Goal: Information Seeking & Learning: Find specific page/section

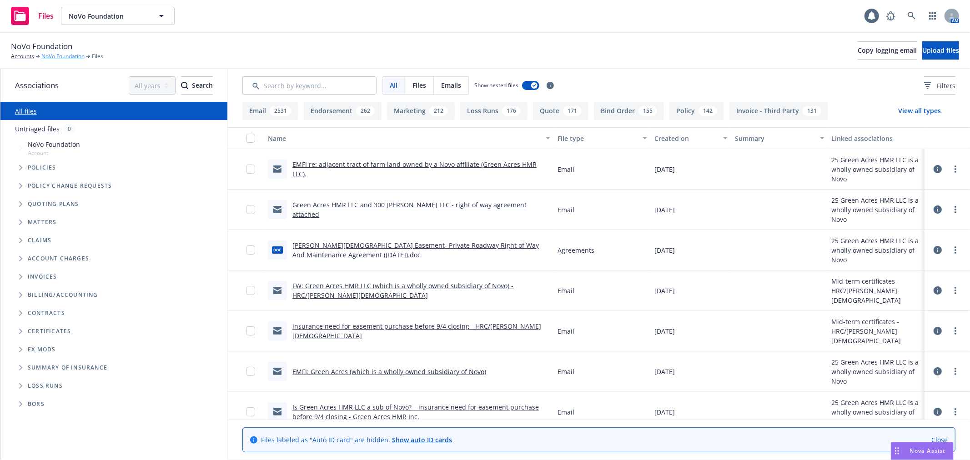
click at [62, 56] on link "NoVo Foundation" at bounding box center [62, 56] width 43 height 8
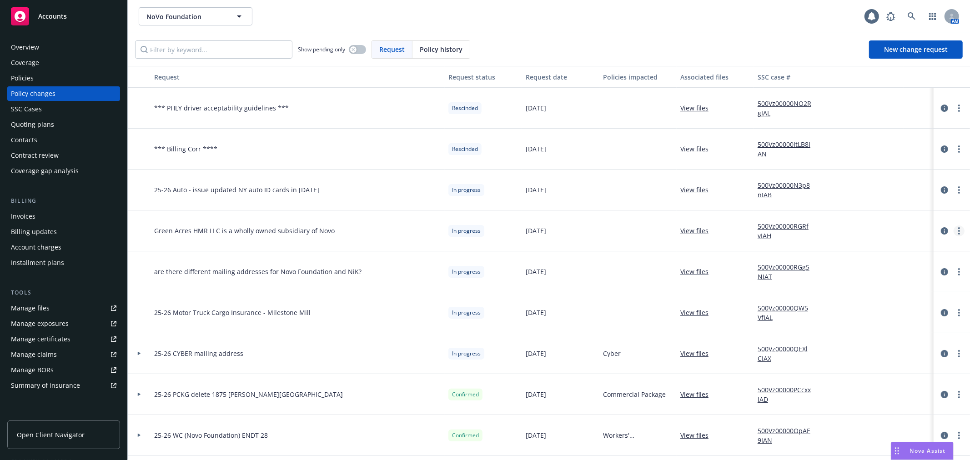
click at [954, 230] on link "more" at bounding box center [959, 231] width 11 height 11
click at [916, 267] on link "Edit request summary" at bounding box center [879, 268] width 156 height 18
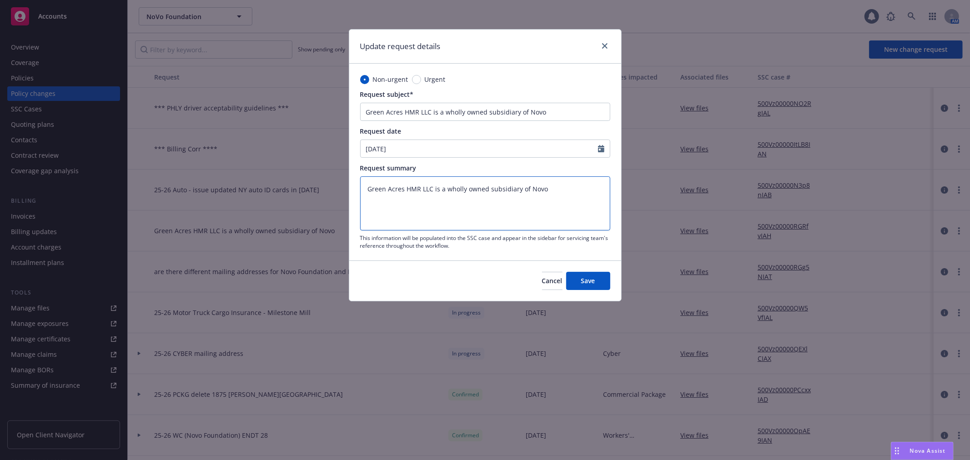
click at [505, 187] on textarea "Green Acres HMR LLC is a wholly owned subsidiary of Novo" at bounding box center [485, 204] width 250 height 54
paste textarea "100% owned by NoVo Foundation. Green Acres holds title to various real estate, …"
type textarea "Green Acres HMR LLC is 100% owned by NoVo Foundation. Green Acres holds title t…"
type textarea "x"
drag, startPoint x: 367, startPoint y: 189, endPoint x: 540, endPoint y: 188, distance: 172.9
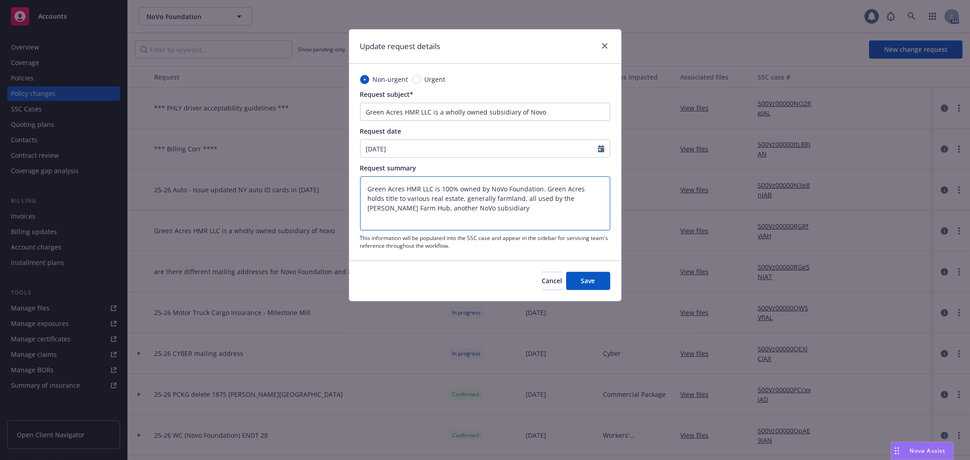
click at [540, 188] on textarea "Green Acres HMR LLC is 100% owned by NoVo Foundation. Green Acres holds title t…" at bounding box center [485, 204] width 250 height 54
type textarea "Green Acres HMR LLC is 100% owned by NoVo Foundation. Green Acres holds title t…"
click at [509, 113] on input "Green Acres HMR LLC is a wholly owned subsidiary of Novo" at bounding box center [485, 112] width 250 height 18
paste input "100% owned by NoVo Foundation"
type input "Green Acres HMR LLC is 100% owned by NoVo Foundation"
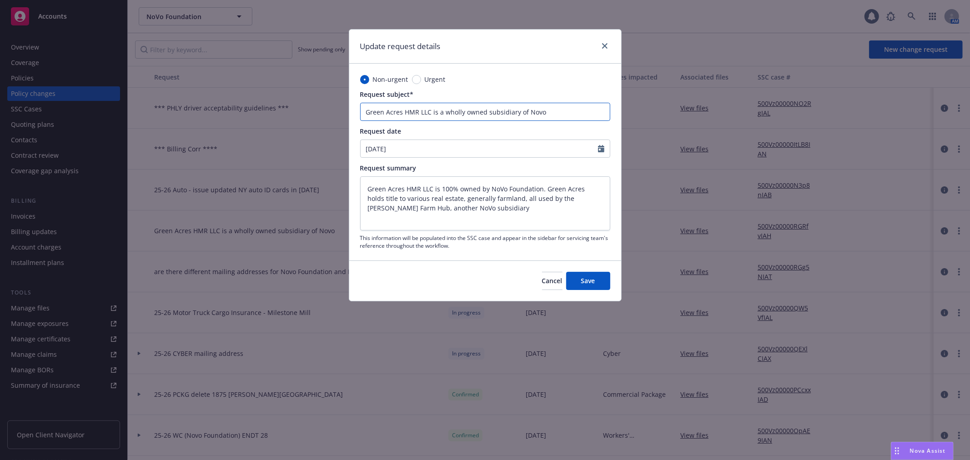
type textarea "x"
type input "Green Acres HMR LLC is 100% owned by NoVo Foundation"
click at [583, 199] on textarea "Green Acres HMR LLC is 100% owned by NoVo Foundation. Green Acres holds title t…" at bounding box center [485, 204] width 250 height 54
type textarea "Green Acres HMR LLC is 100% owned by NoVo Foundation. Green Acres holds title t…"
type textarea "x"
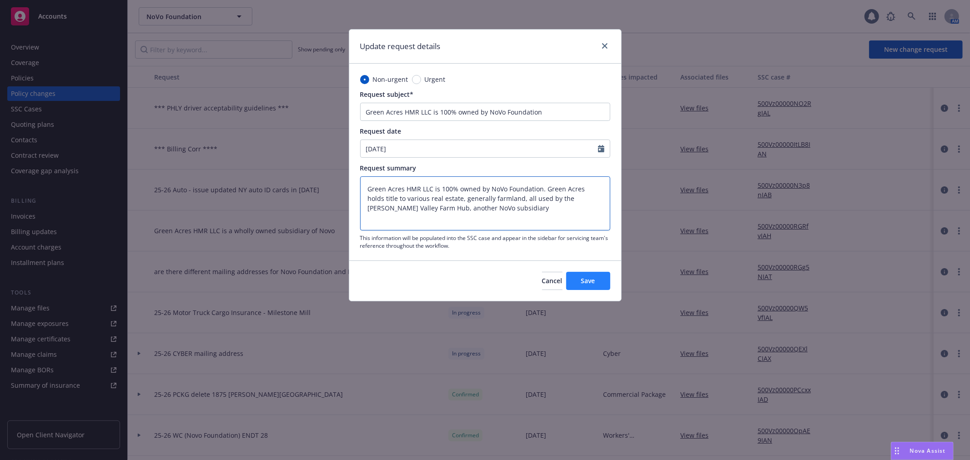
type textarea "Green Acres HMR LLC is 100% owned by NoVo Foundation. Green Acres holds title t…"
click at [594, 284] on span "Save" at bounding box center [588, 281] width 14 height 9
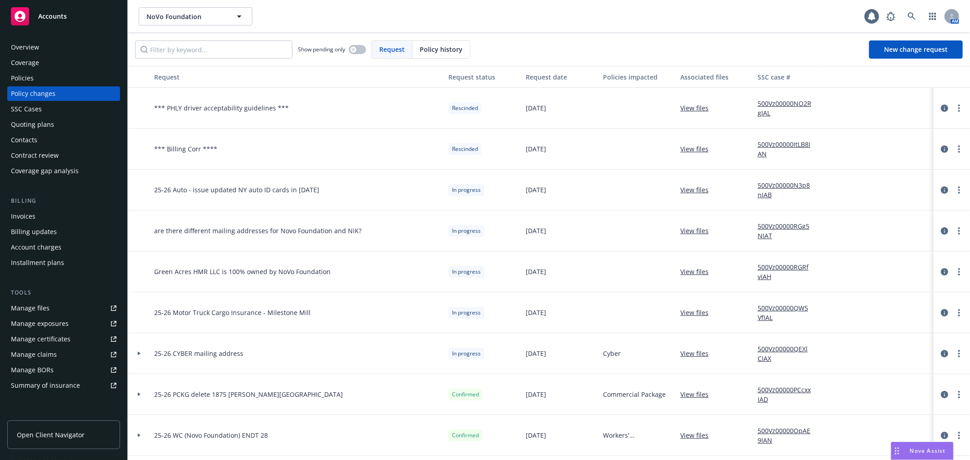
type textarea "x"
click at [941, 272] on icon "circleInformation" at bounding box center [944, 271] width 7 height 7
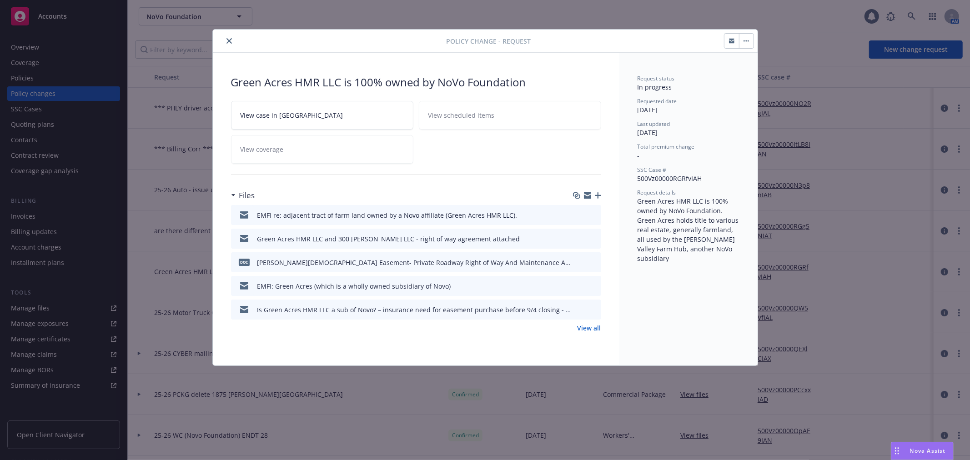
click at [588, 195] on icon "button" at bounding box center [587, 193] width 7 height 3
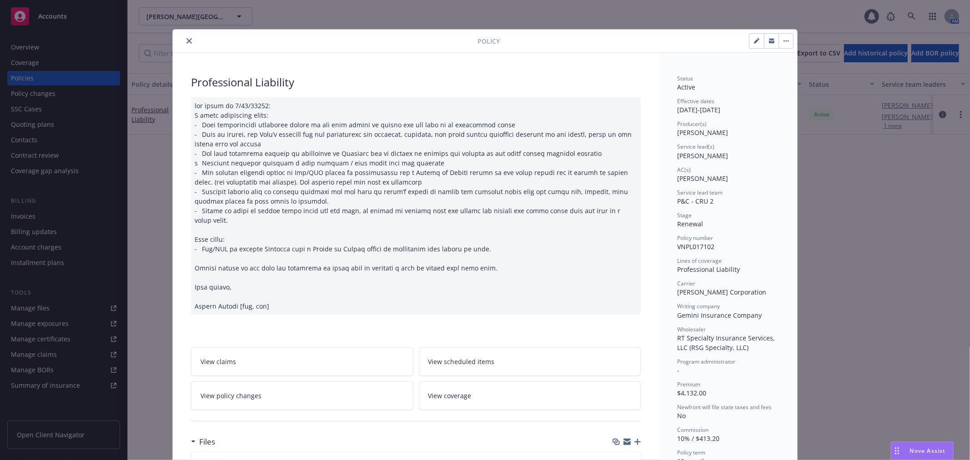
scroll to position [27, 0]
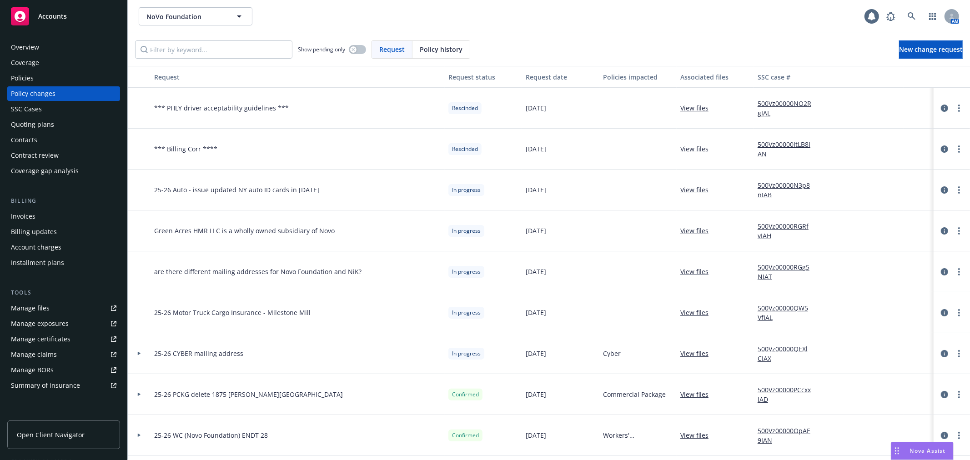
click at [47, 216] on div "Invoices" at bounding box center [64, 216] width 106 height 15
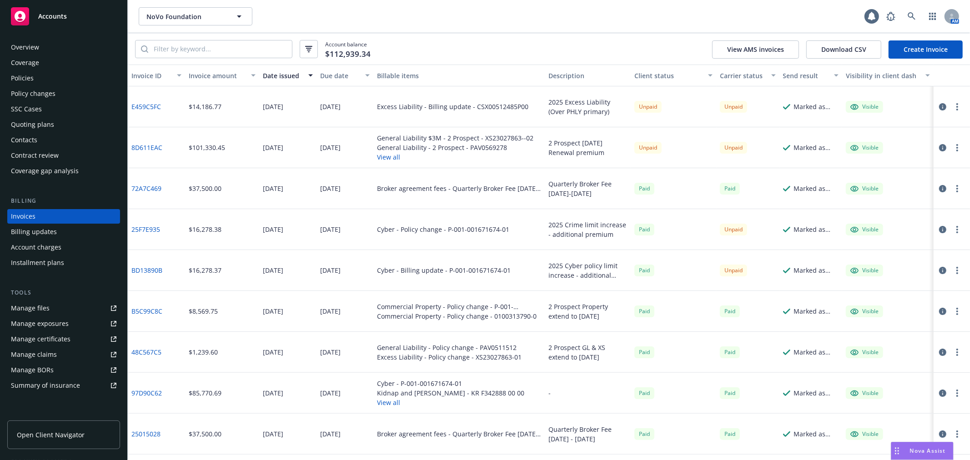
click at [69, 82] on div "Policies" at bounding box center [64, 78] width 106 height 15
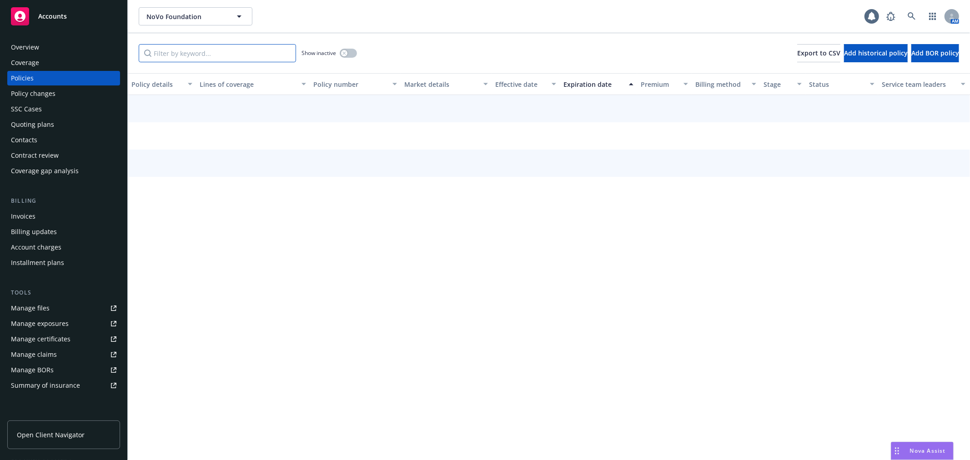
click at [175, 51] on input "Filter by keyword..." at bounding box center [217, 53] width 157 height 18
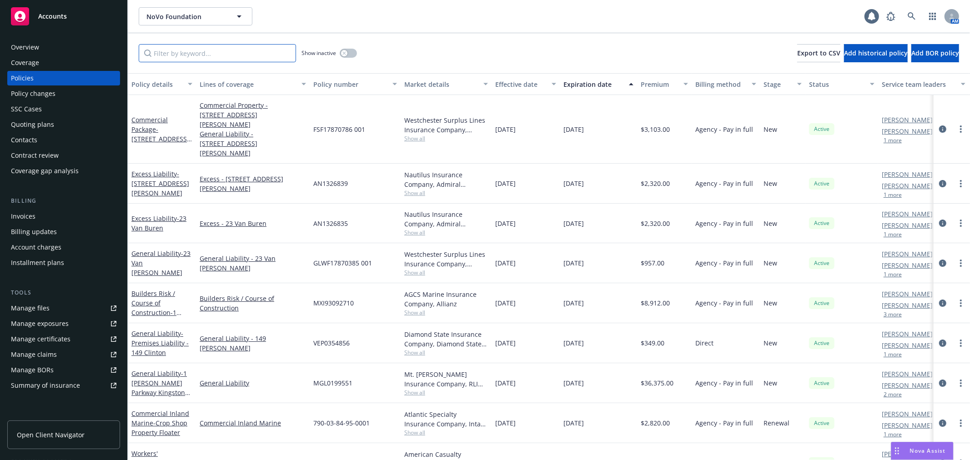
paste input "XS2302786302"
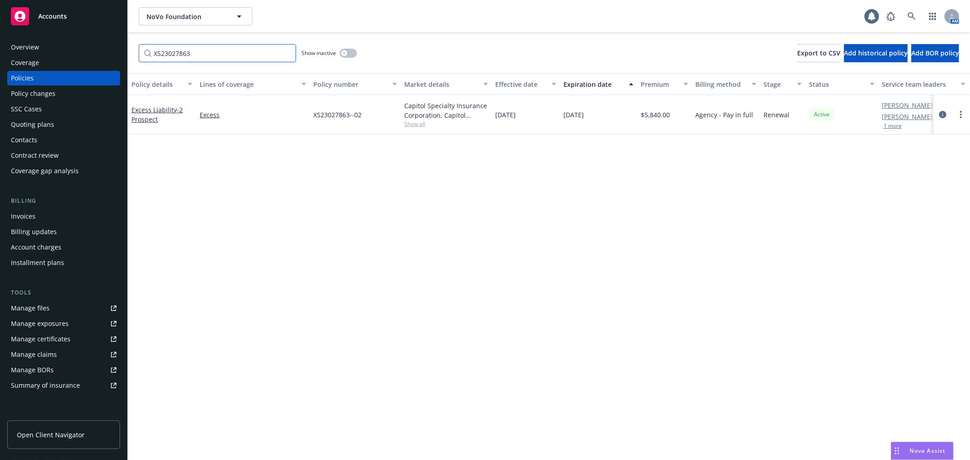
type input "XS23027863"
click at [67, 217] on div "Invoices" at bounding box center [64, 216] width 106 height 15
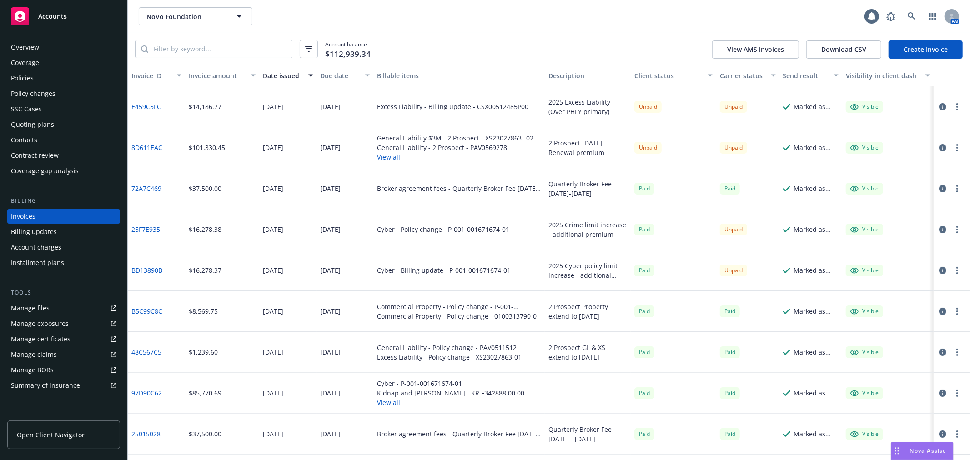
click at [939, 147] on icon "button" at bounding box center [942, 147] width 7 height 7
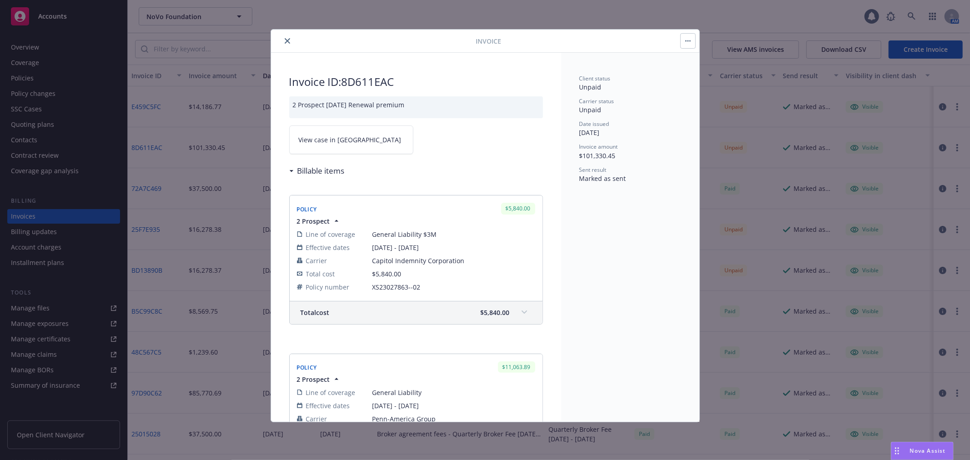
click at [337, 145] on link "View case in SSC" at bounding box center [351, 140] width 124 height 29
click at [288, 38] on icon "close" at bounding box center [287, 40] width 5 height 5
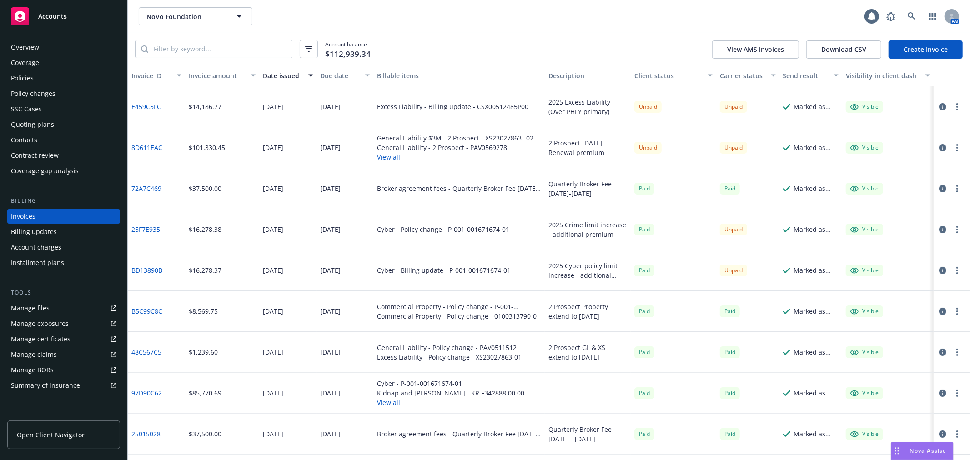
click at [51, 79] on div "Policies" at bounding box center [64, 78] width 106 height 15
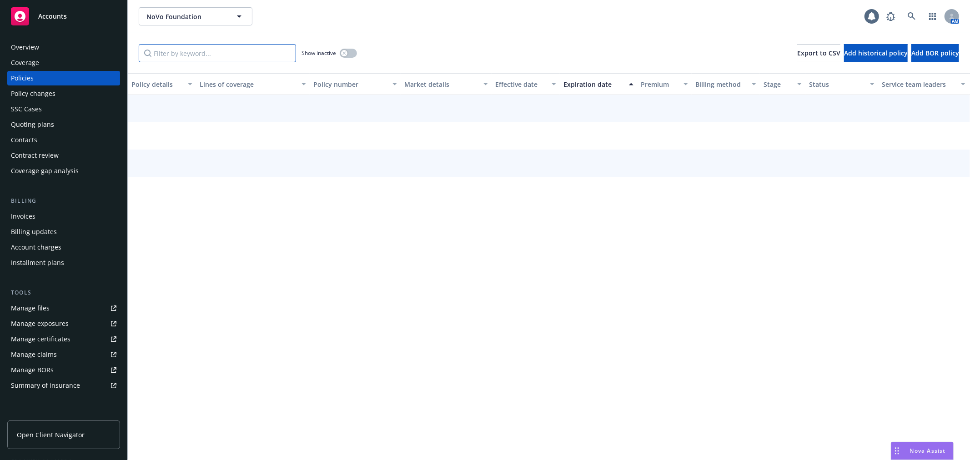
click at [197, 46] on input "Filter by keyword..." at bounding box center [217, 53] width 157 height 18
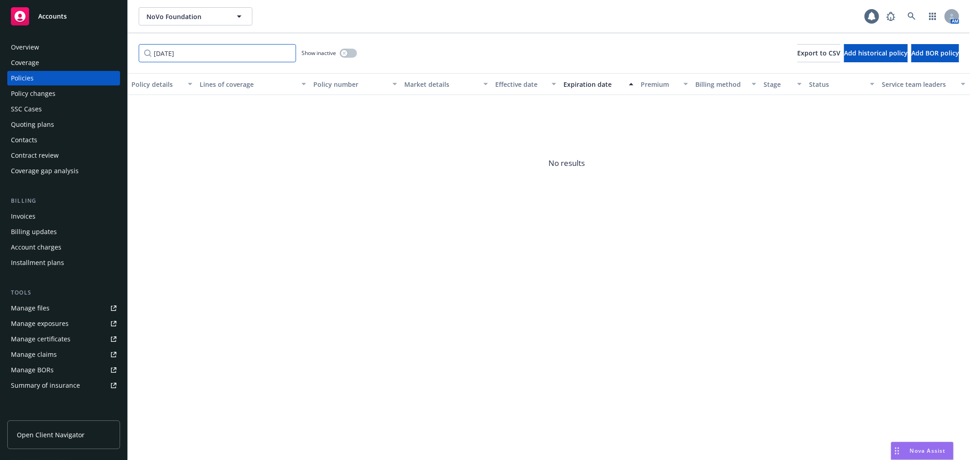
drag, startPoint x: 197, startPoint y: 46, endPoint x: 151, endPoint y: 52, distance: 46.8
click at [151, 52] on input "8/1/2026" at bounding box center [217, 53] width 157 height 18
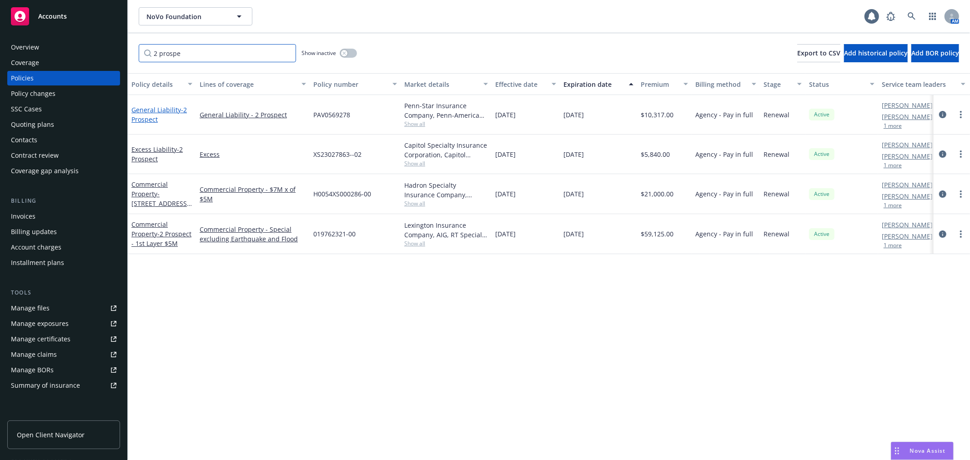
type input "2 prospe"
click at [149, 107] on link "General Liability - 2 Prospect" at bounding box center [158, 115] width 55 height 18
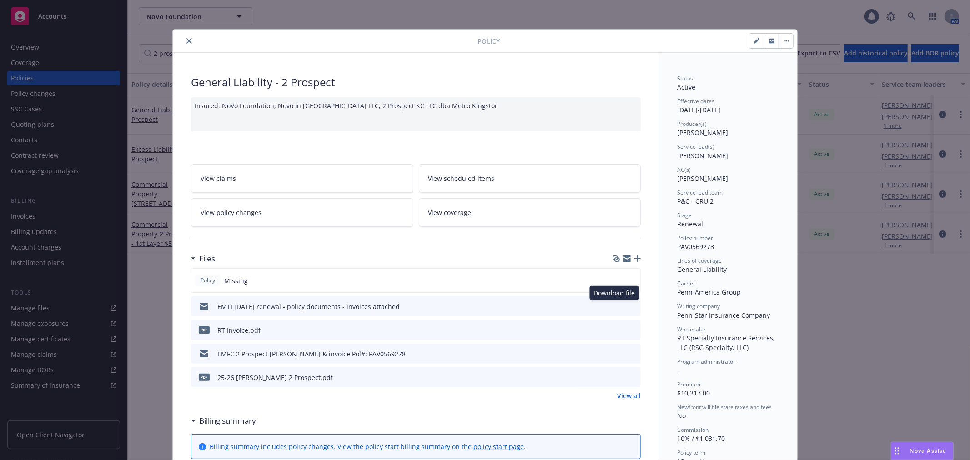
click at [616, 306] on icon "download file" at bounding box center [617, 306] width 7 height 7
click at [624, 258] on icon "button" at bounding box center [627, 258] width 7 height 7
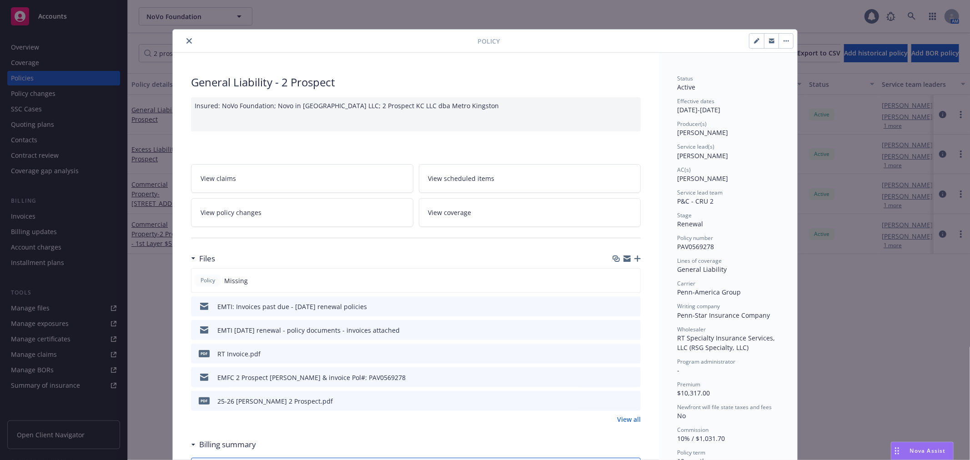
click at [187, 40] on icon "close" at bounding box center [189, 40] width 5 height 5
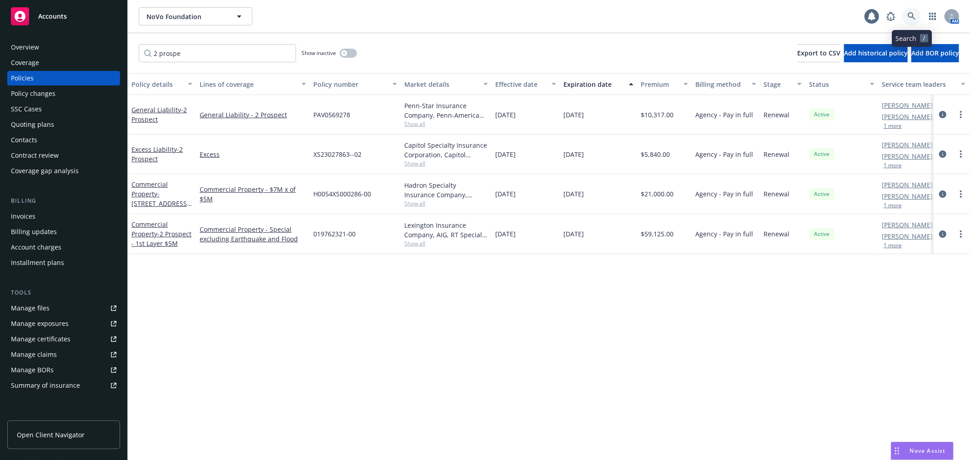
click at [908, 13] on icon at bounding box center [912, 16] width 8 height 8
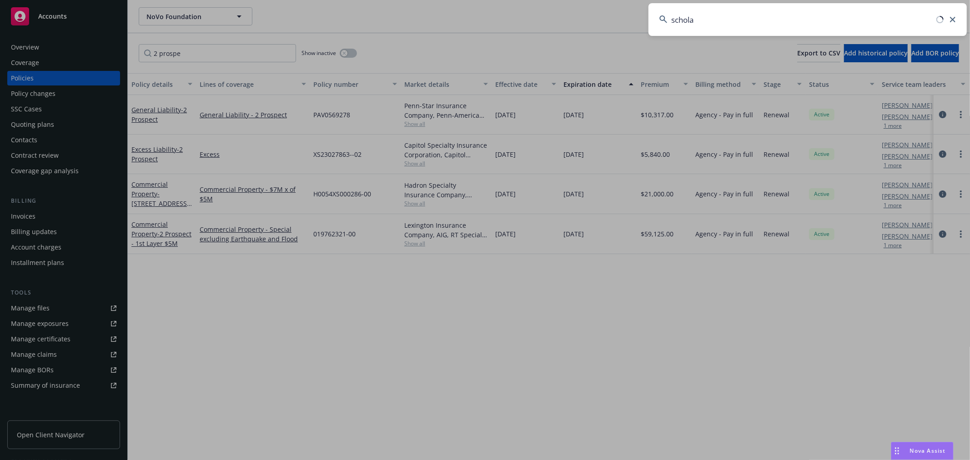
type input "scholar"
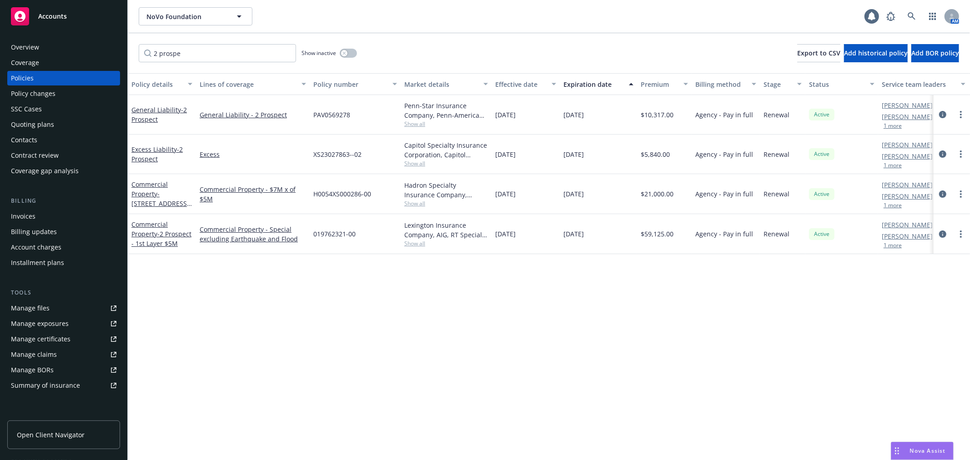
click at [42, 308] on div "Manage files" at bounding box center [30, 308] width 39 height 15
click at [916, 14] on icon at bounding box center [912, 16] width 8 height 8
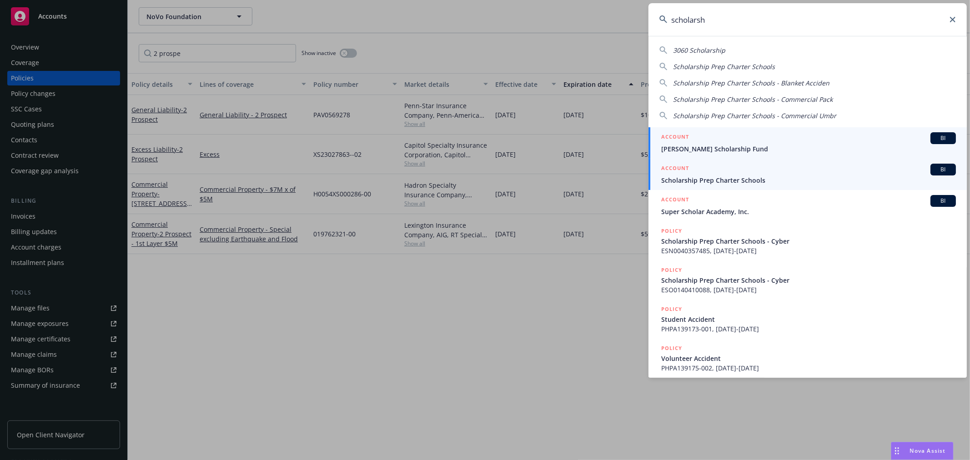
type input "scholarsh"
click at [786, 167] on div "ACCOUNT BI" at bounding box center [808, 170] width 295 height 12
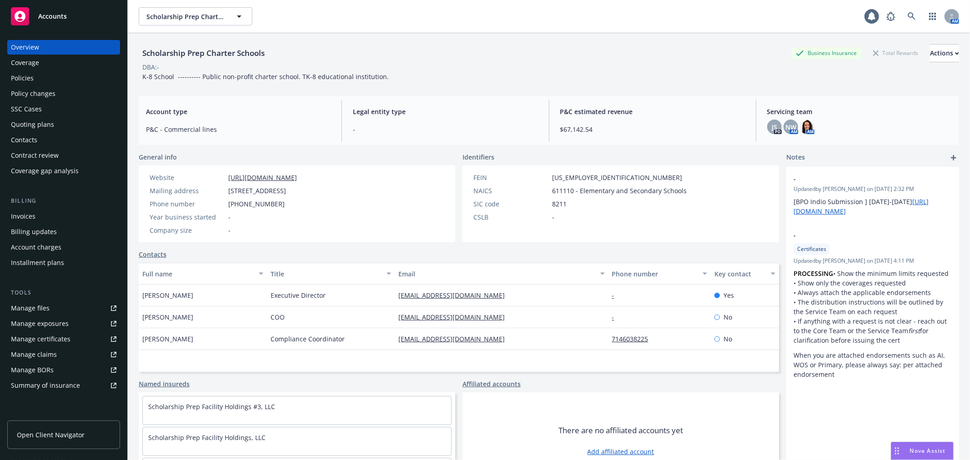
click at [62, 95] on div "Policy changes" at bounding box center [64, 93] width 106 height 15
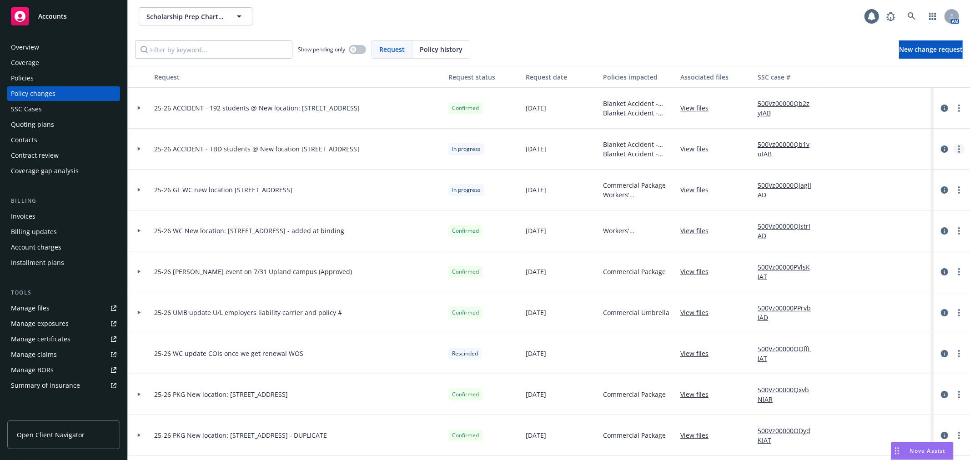
click at [954, 149] on link "more" at bounding box center [959, 149] width 11 height 11
click at [903, 187] on link "Edit request summary" at bounding box center [879, 186] width 156 height 18
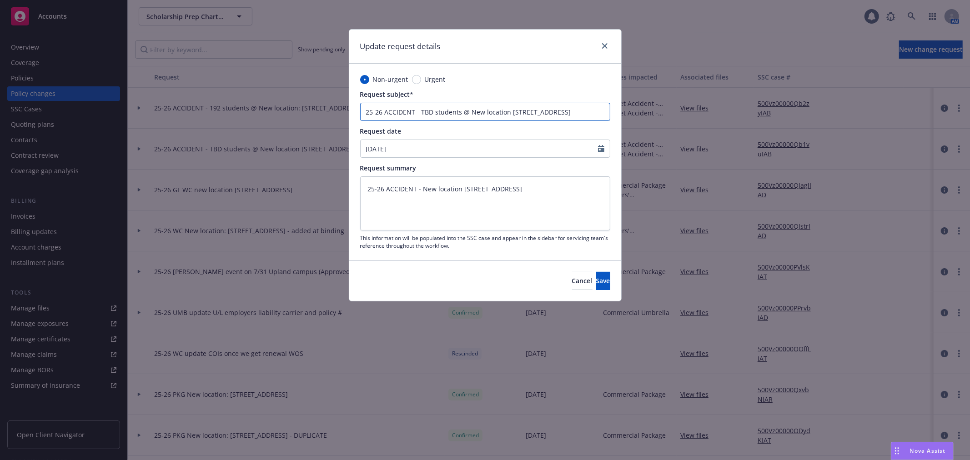
click at [432, 110] on input "25-26 ACCIDENT - TBD students @ New location 9707-9731 Magnolia Avenue, Riversi…" at bounding box center [485, 112] width 250 height 18
type textarea "x"
type input "25-26 ACCIDENT - TB students @ New location 9707-9731 Magnolia Avenue, Riversid…"
type textarea "x"
type input "25-26 ACCIDENT - T students @ New location 9707-9731 Magnolia Avenue, Riverside…"
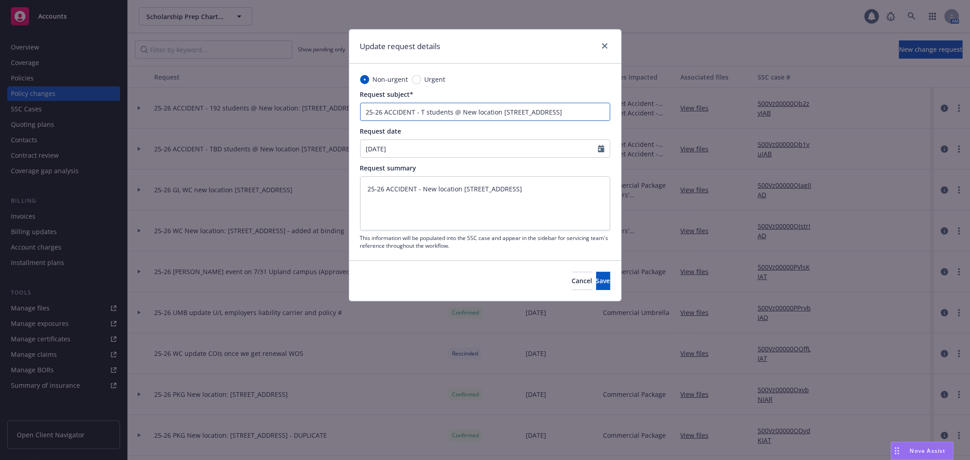
type textarea "x"
type input "25-26 ACCIDENT - students @ New location 9707-9731 Magnolia Avenue, Riverside, …"
type textarea "x"
type input "25-26 ACCIDENT - 3 students @ New location 9707-9731 Magnolia Avenue, Riverside…"
type textarea "x"
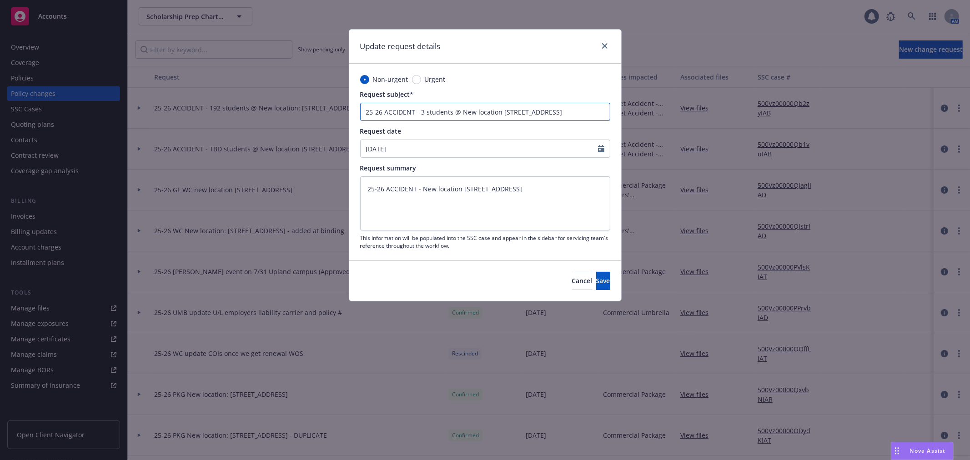
type input "25-26 ACCIDENT - 32 students @ New location 9707-9731 Magnolia Avenue, Riversid…"
type textarea "x"
type input "25-26 ACCIDENT - 322 students @ New location 9707-9731 Magnolia Avenue, Riversi…"
type textarea "x"
type input "25-26 ACCIDENT - 32 students @ New location 9707-9731 Magnolia Avenue, Riversid…"
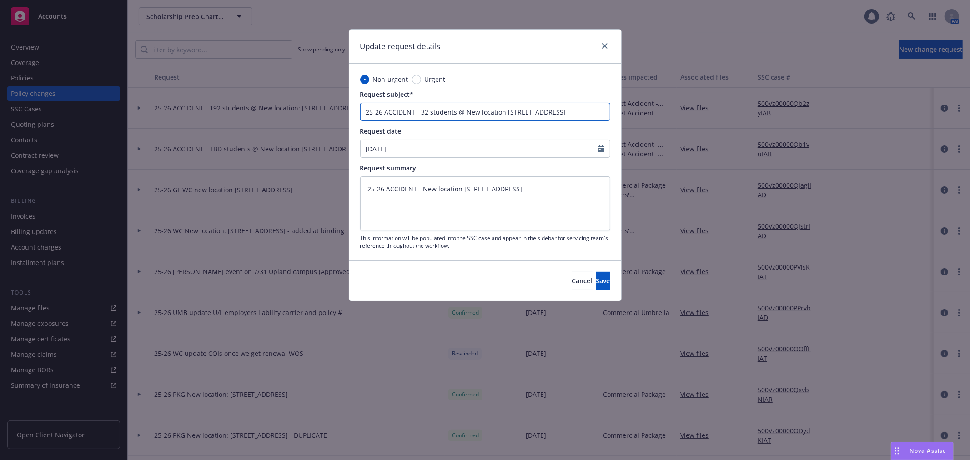
type textarea "x"
type input "25-26 ACCIDENT - 3 students @ New location 9707-9731 Magnolia Avenue, Riverside…"
type textarea "x"
type input "25-26 ACCIDENT - 34 students @ New location 9707-9731 Magnolia Avenue, Riversid…"
type textarea "x"
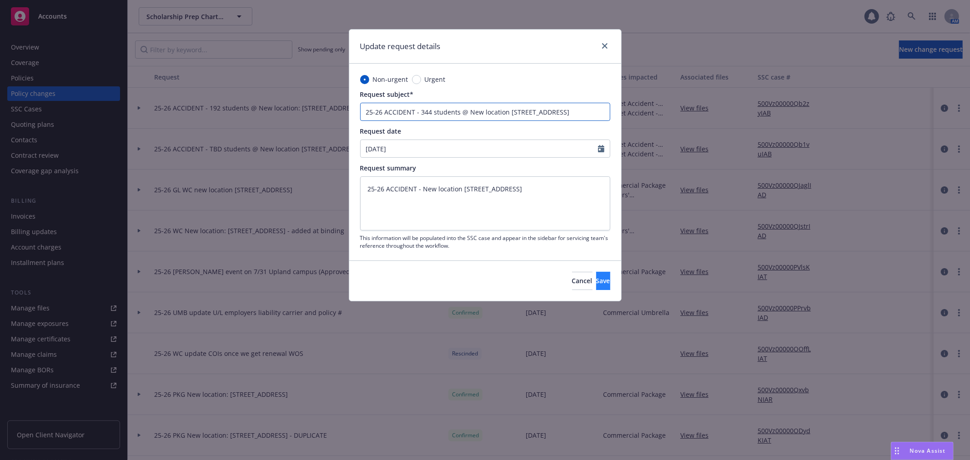
type input "25-26 ACCIDENT - 344 students @ New location 9707-9731 Magnolia Avenue, Riversi…"
click at [596, 280] on span "Save" at bounding box center [603, 281] width 14 height 9
type textarea "x"
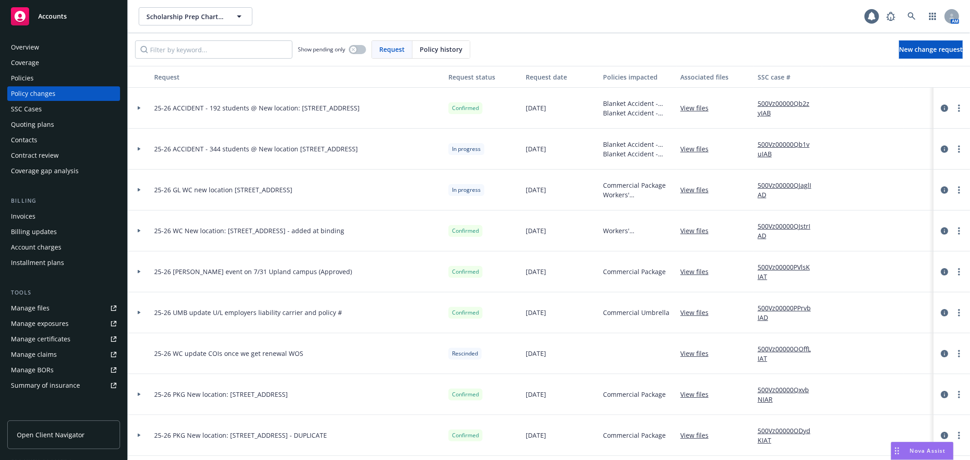
click at [136, 152] on div at bounding box center [139, 149] width 23 height 41
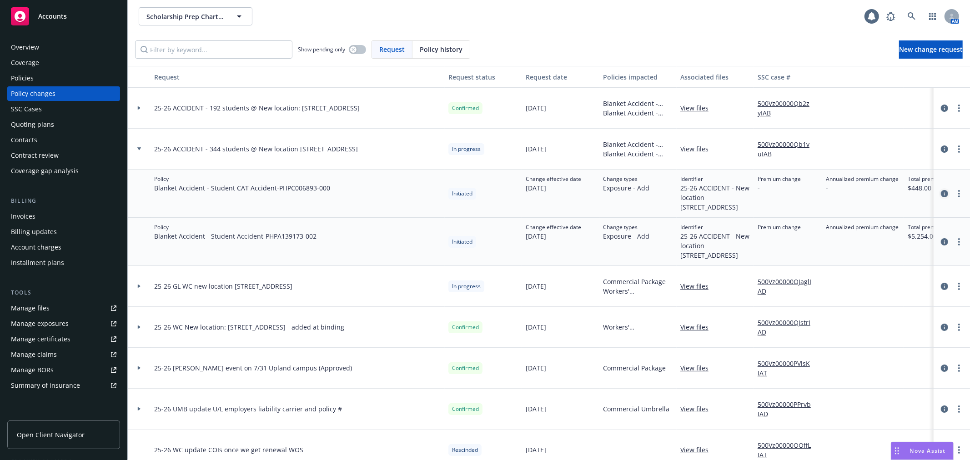
click at [941, 197] on icon "circleInformation" at bounding box center [944, 193] width 7 height 7
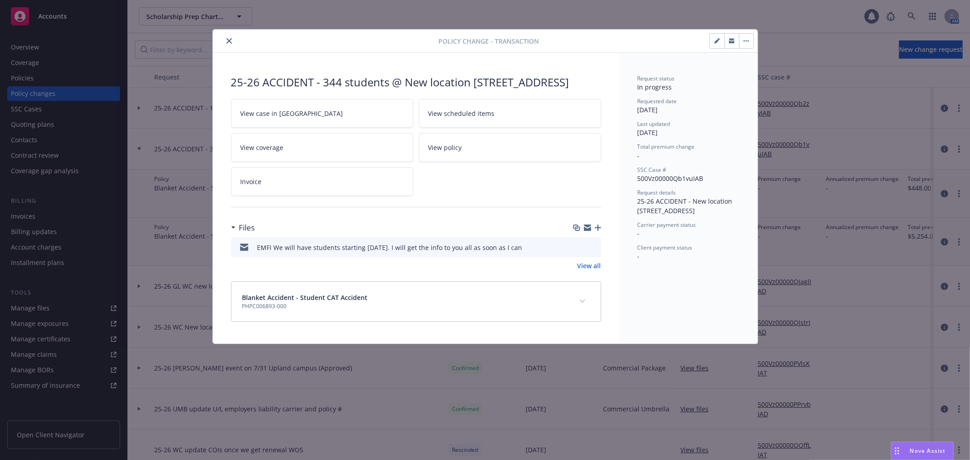
click at [585, 232] on icon "button" at bounding box center [587, 227] width 7 height 7
click at [588, 231] on icon "button" at bounding box center [587, 229] width 7 height 4
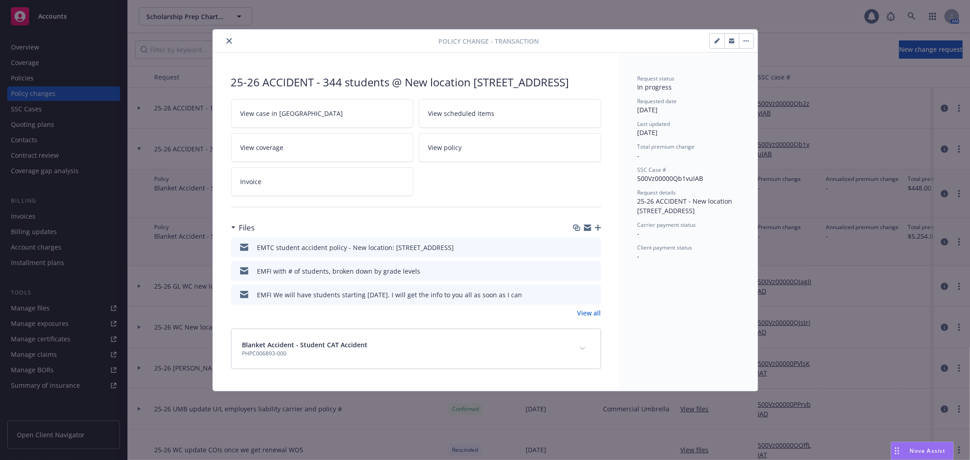
click at [228, 42] on icon "close" at bounding box center [229, 40] width 5 height 5
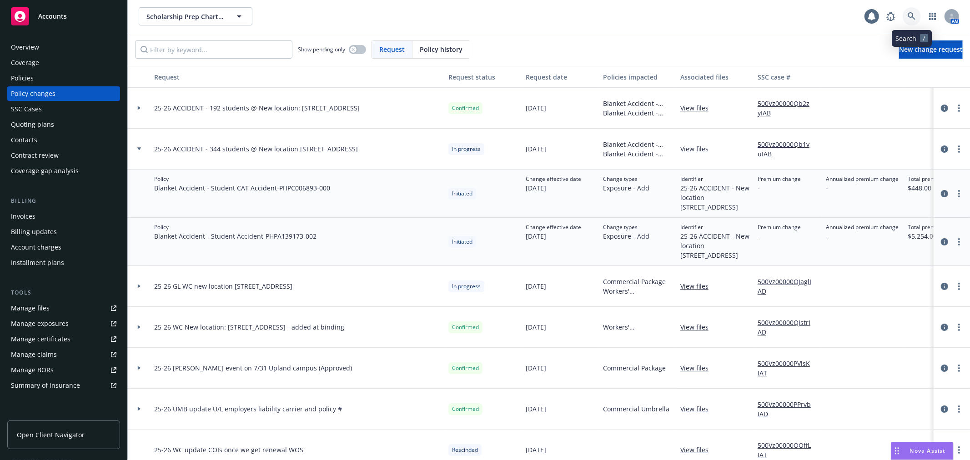
click at [913, 18] on icon at bounding box center [912, 16] width 8 height 8
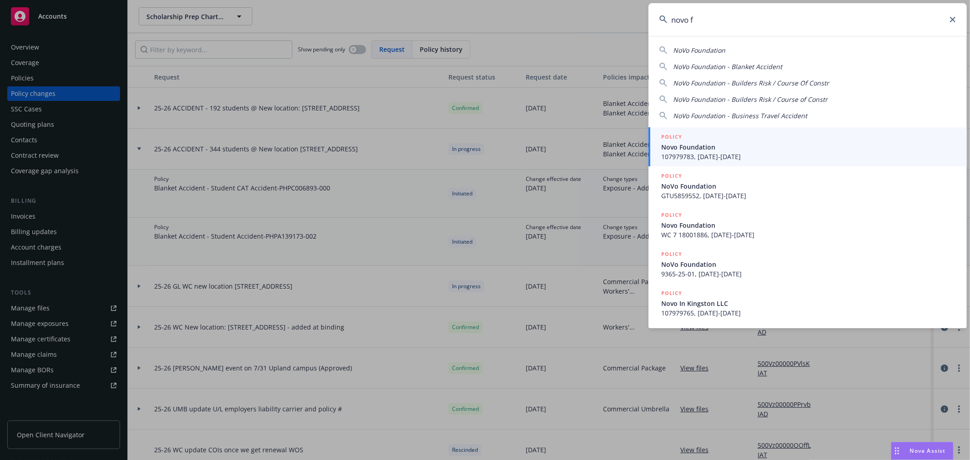
type input "novo f"
click at [713, 143] on span "Novo Foundation" at bounding box center [808, 147] width 295 height 10
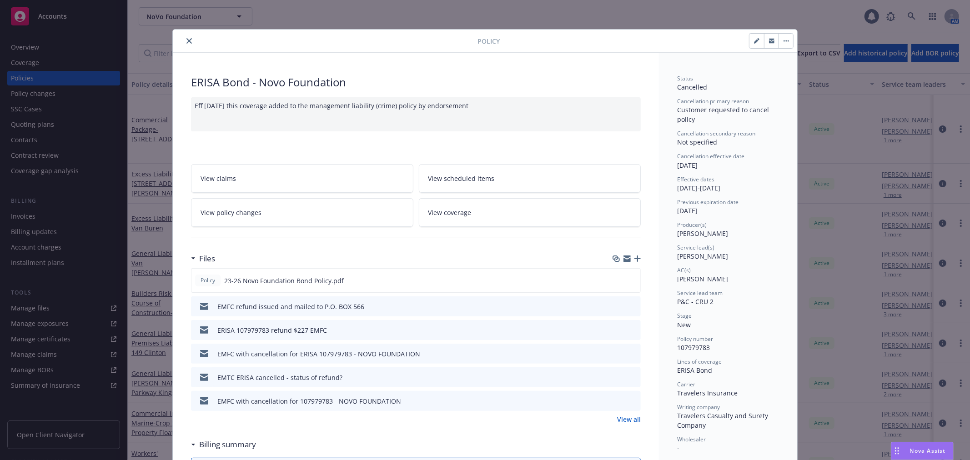
click at [187, 42] on icon "close" at bounding box center [189, 40] width 5 height 5
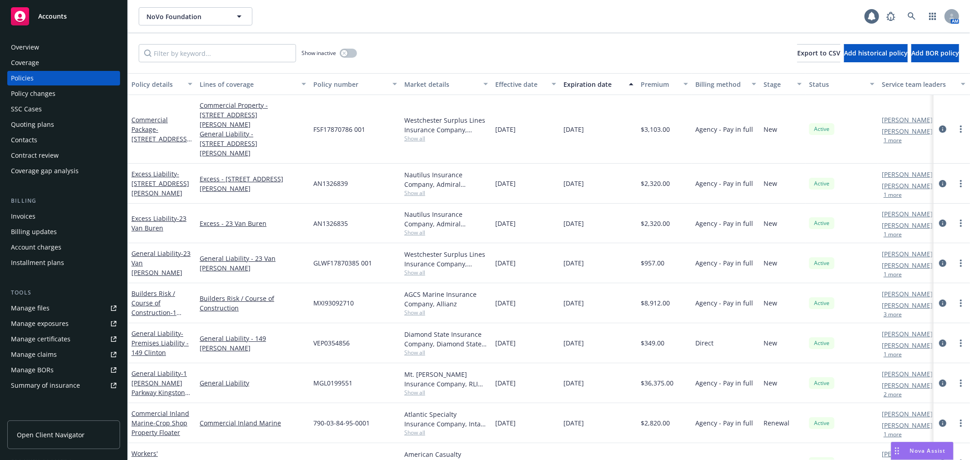
click at [83, 90] on div "Policy changes" at bounding box center [64, 93] width 106 height 15
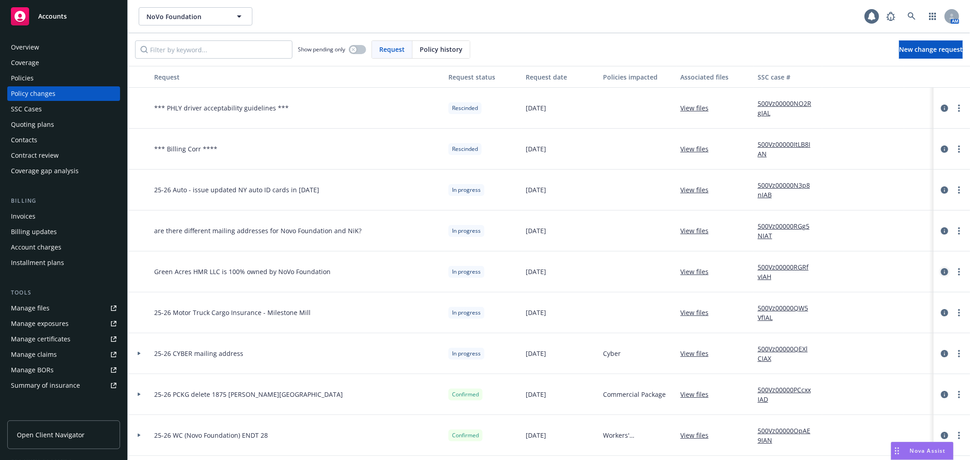
click at [941, 270] on icon "circleInformation" at bounding box center [944, 271] width 7 height 7
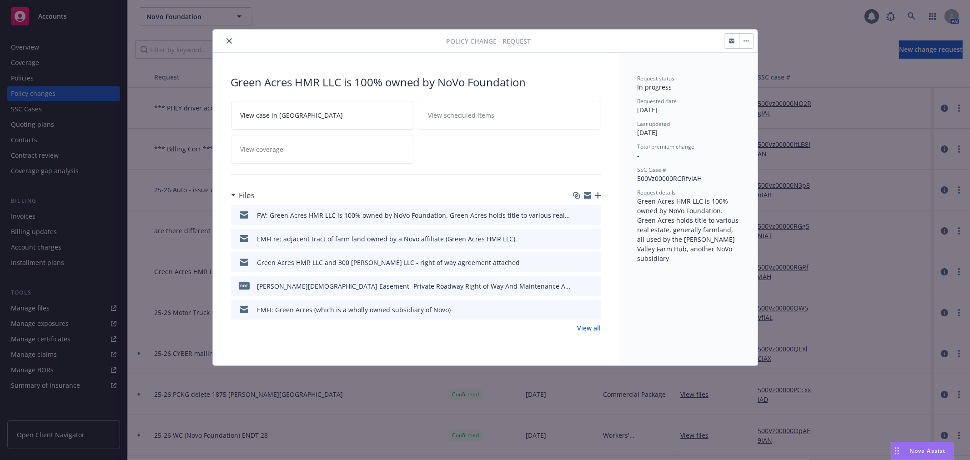
click at [586, 192] on icon "button" at bounding box center [587, 195] width 7 height 7
click at [748, 43] on button "button" at bounding box center [746, 41] width 15 height 15
click at [761, 85] on link "Edit request summary" at bounding box center [817, 84] width 156 height 18
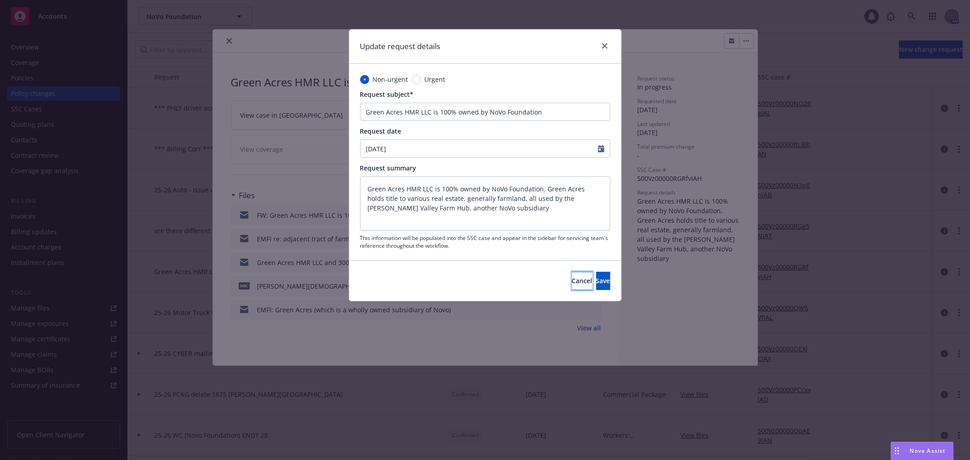
click at [572, 279] on span "Cancel" at bounding box center [582, 281] width 20 height 9
type textarea "x"
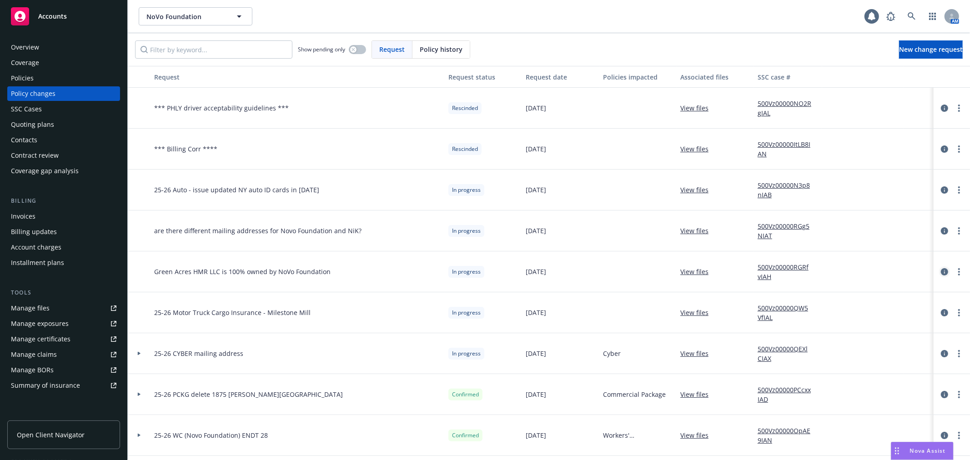
click at [941, 273] on icon "circleInformation" at bounding box center [944, 271] width 7 height 7
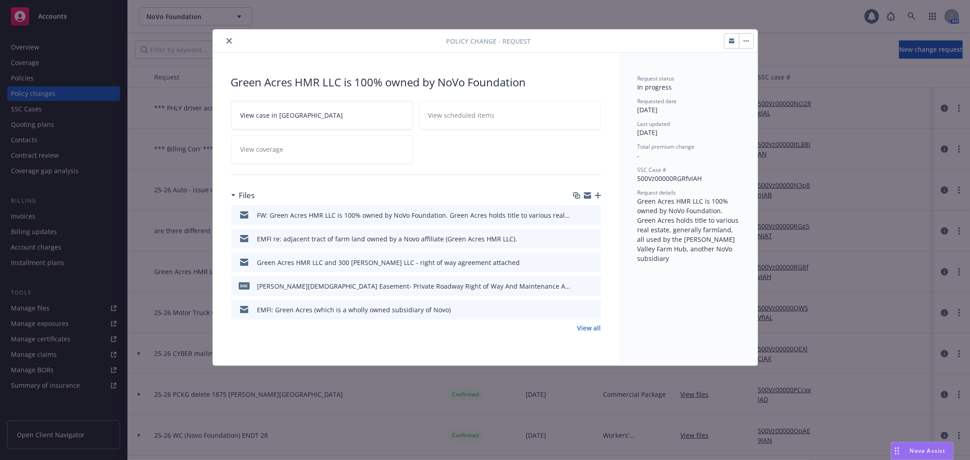
click at [590, 197] on icon "button" at bounding box center [587, 197] width 7 height 4
click at [229, 41] on icon "close" at bounding box center [229, 40] width 5 height 5
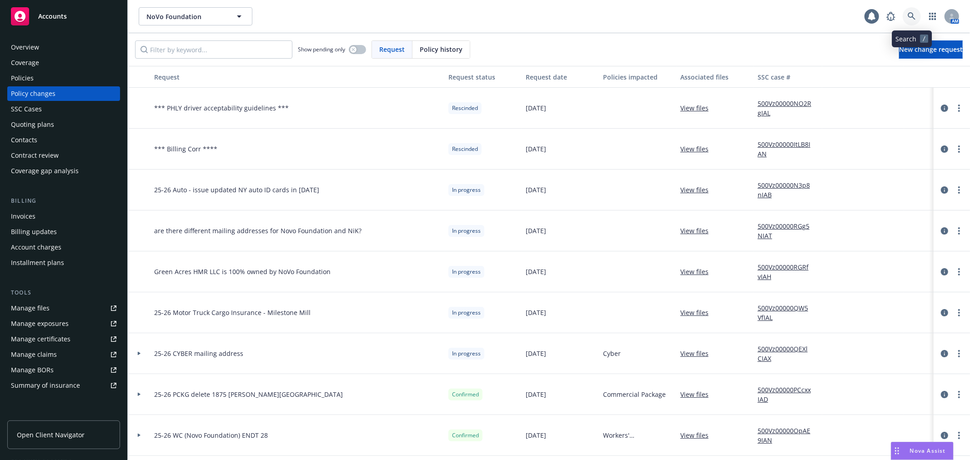
click at [917, 15] on link at bounding box center [912, 16] width 18 height 18
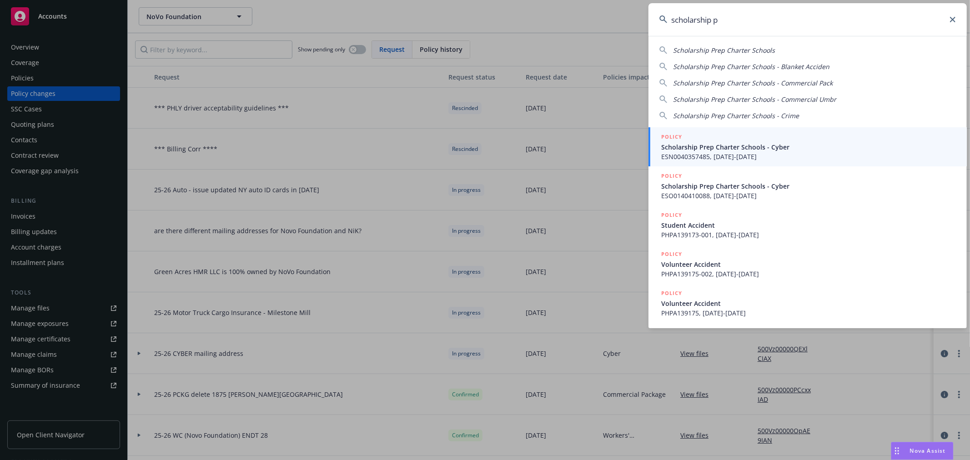
click at [769, 48] on span "Scholarship Prep Charter Schools" at bounding box center [724, 50] width 102 height 9
type input "Scholarship Prep Charter Schools"
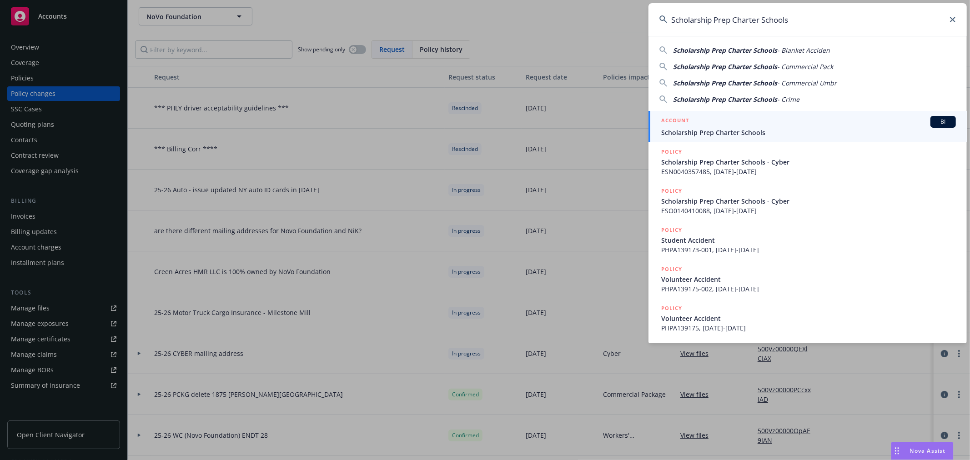
click at [751, 128] on span "Scholarship Prep Charter Schools" at bounding box center [808, 133] width 295 height 10
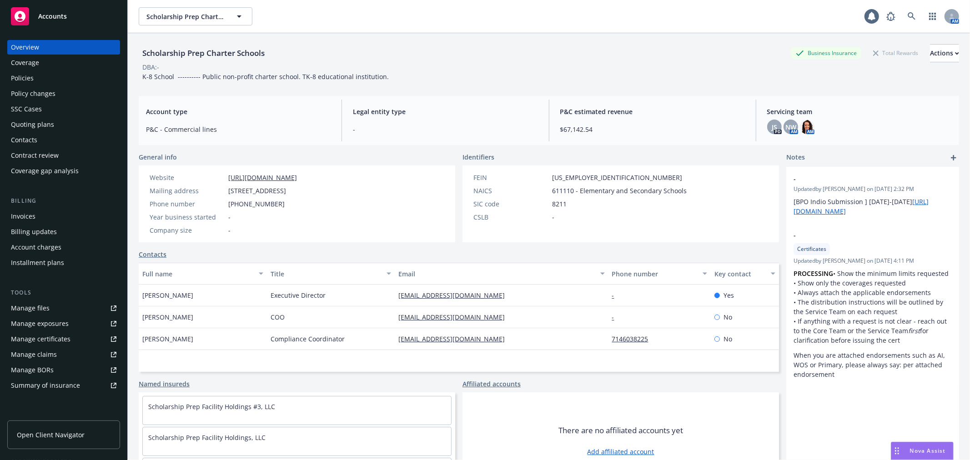
click at [52, 93] on div "Policy changes" at bounding box center [33, 93] width 45 height 15
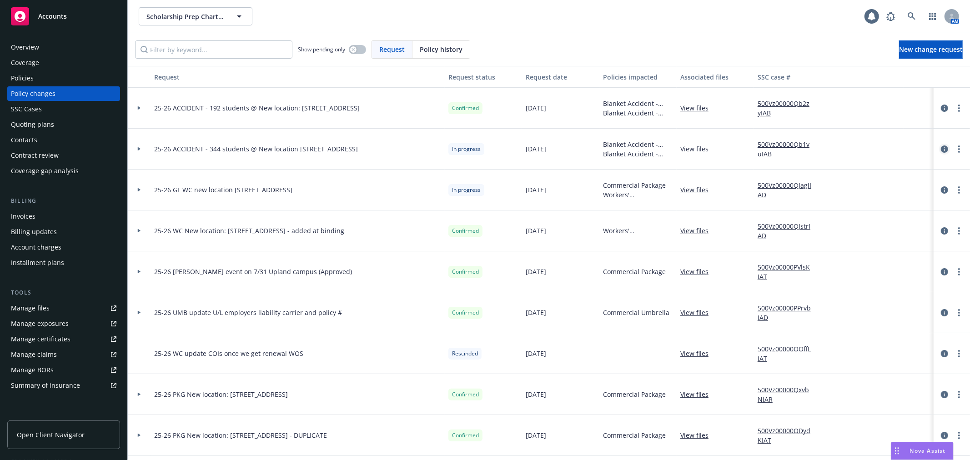
click at [941, 151] on icon "circleInformation" at bounding box center [944, 149] width 7 height 7
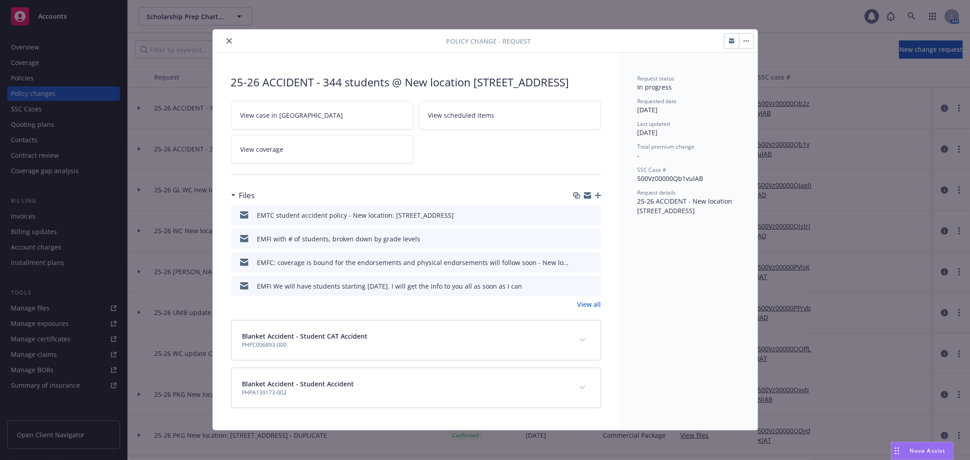
click at [227, 40] on icon "close" at bounding box center [229, 40] width 5 height 5
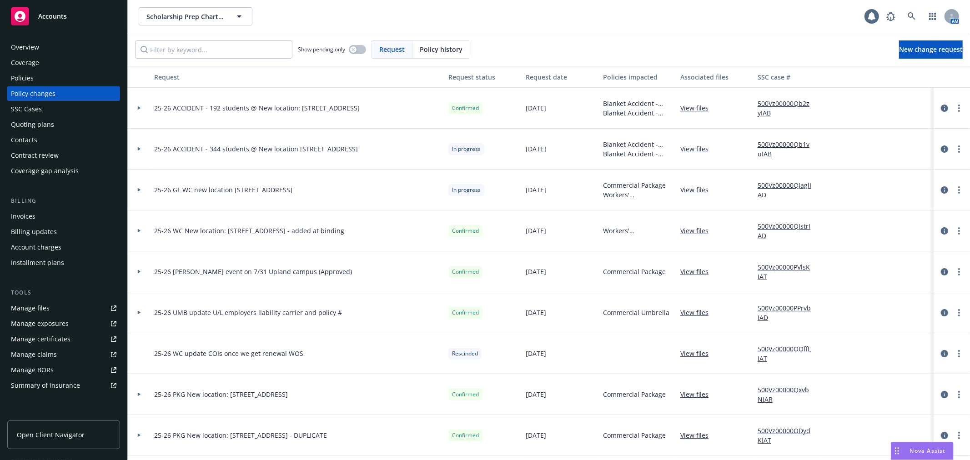
click at [137, 149] on icon at bounding box center [139, 148] width 4 height 3
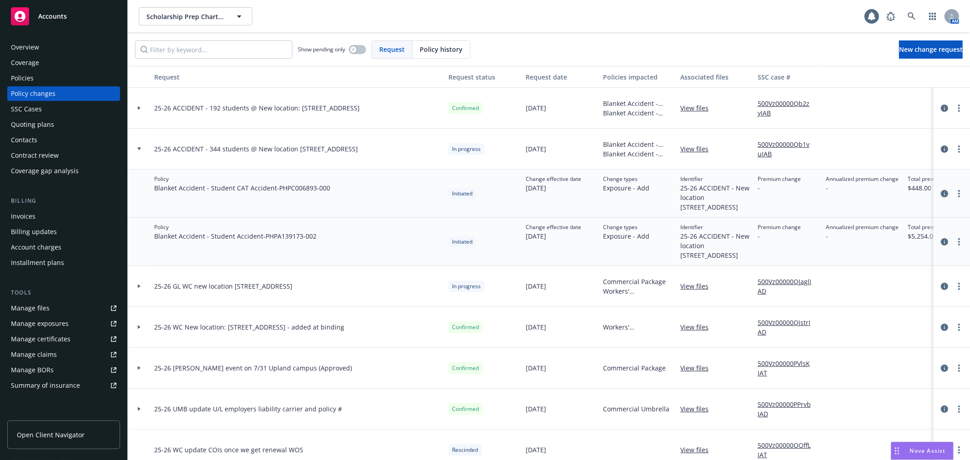
click at [941, 197] on icon "circleInformation" at bounding box center [944, 193] width 7 height 7
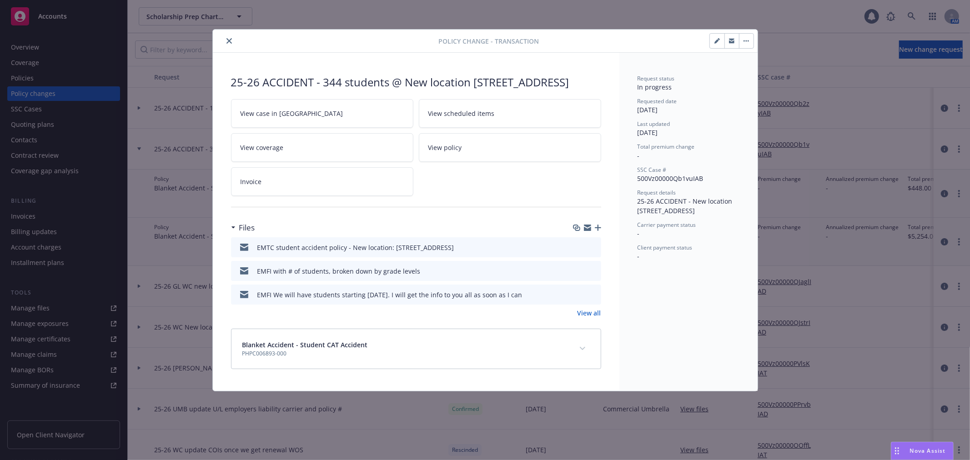
click at [585, 231] on icon "button" at bounding box center [587, 229] width 7 height 4
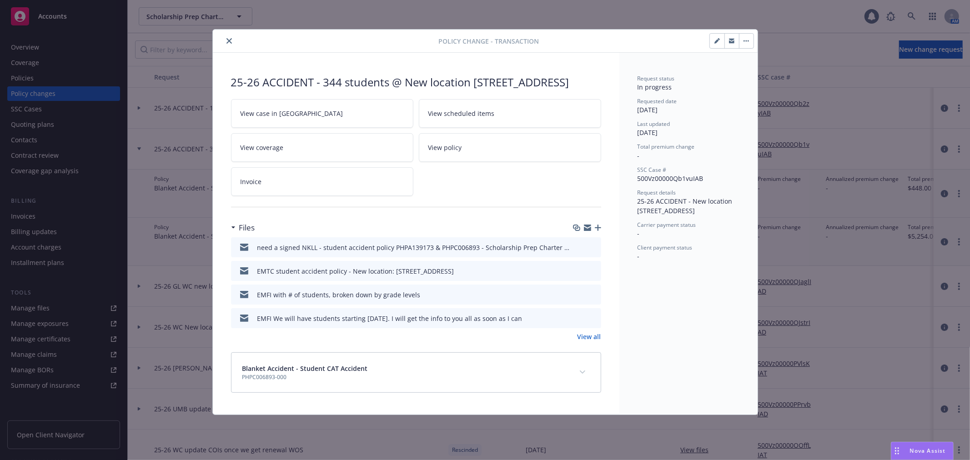
click at [227, 42] on icon "close" at bounding box center [229, 40] width 5 height 5
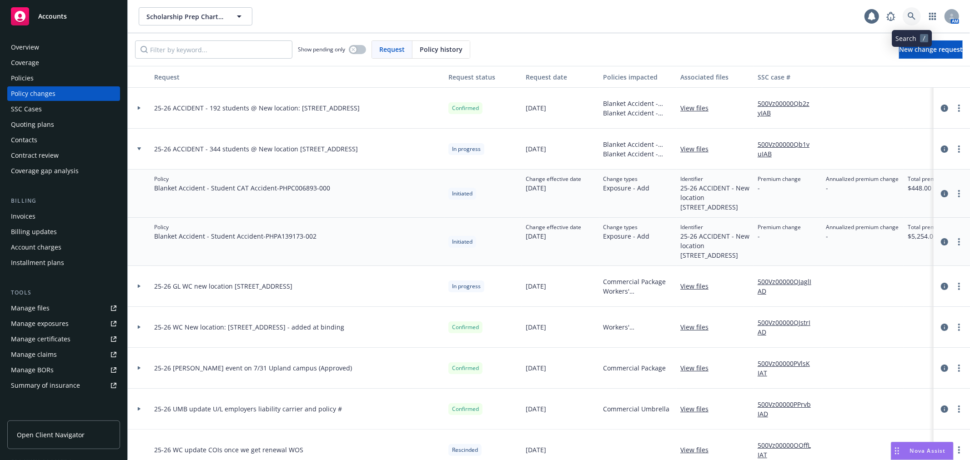
click at [913, 14] on icon at bounding box center [912, 16] width 8 height 8
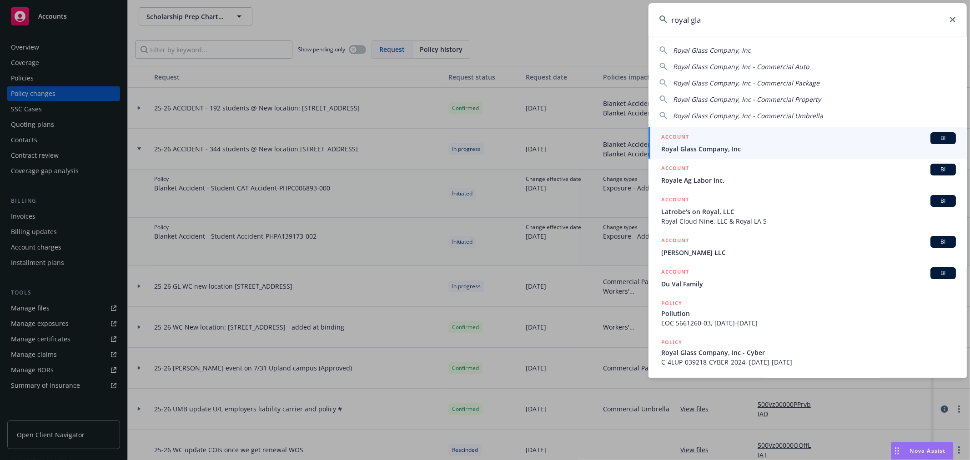
type input "royal gla"
click at [711, 142] on div "ACCOUNT BI" at bounding box center [808, 138] width 295 height 12
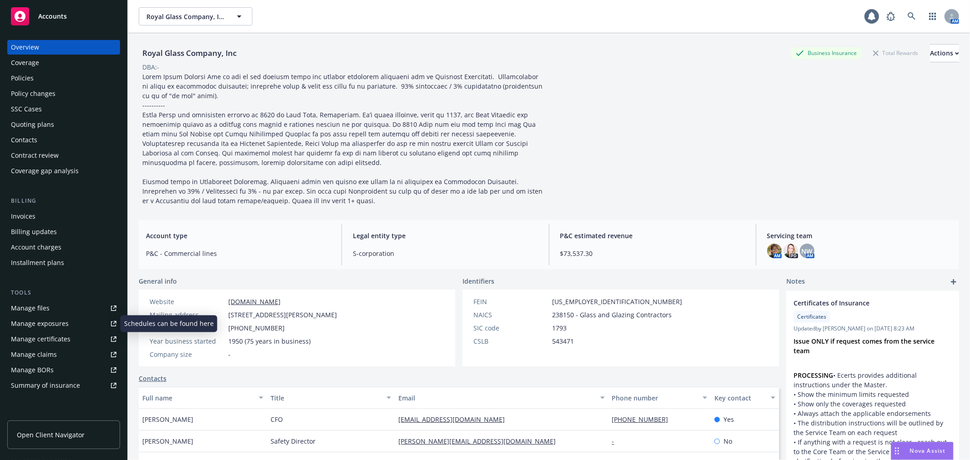
click at [72, 323] on link "Manage exposures" at bounding box center [63, 324] width 113 height 15
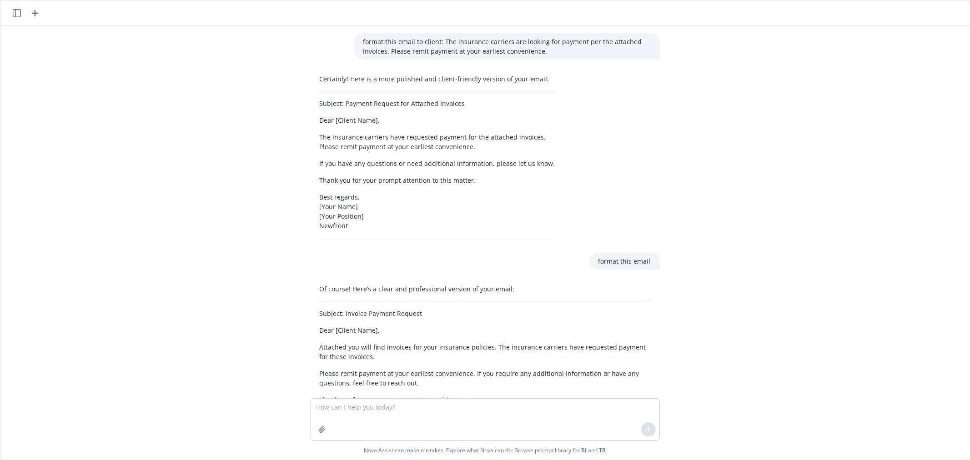
scroll to position [305, 0]
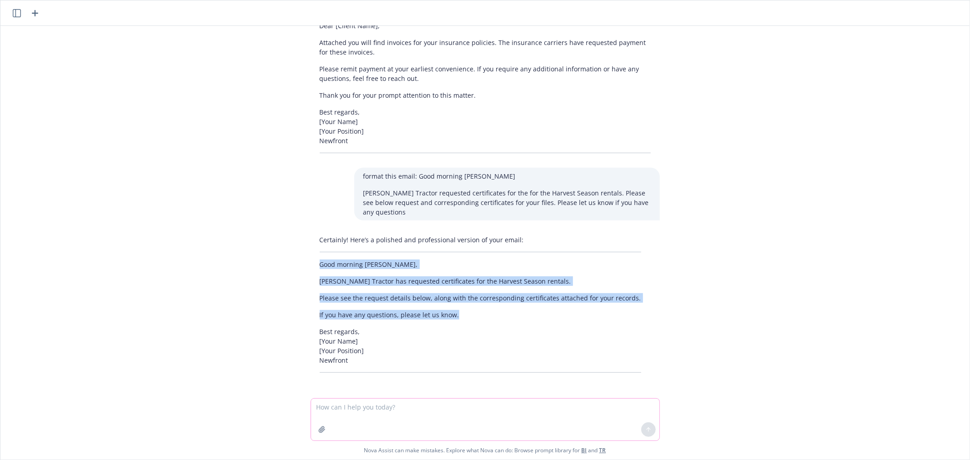
click at [414, 416] on textarea at bounding box center [485, 420] width 348 height 42
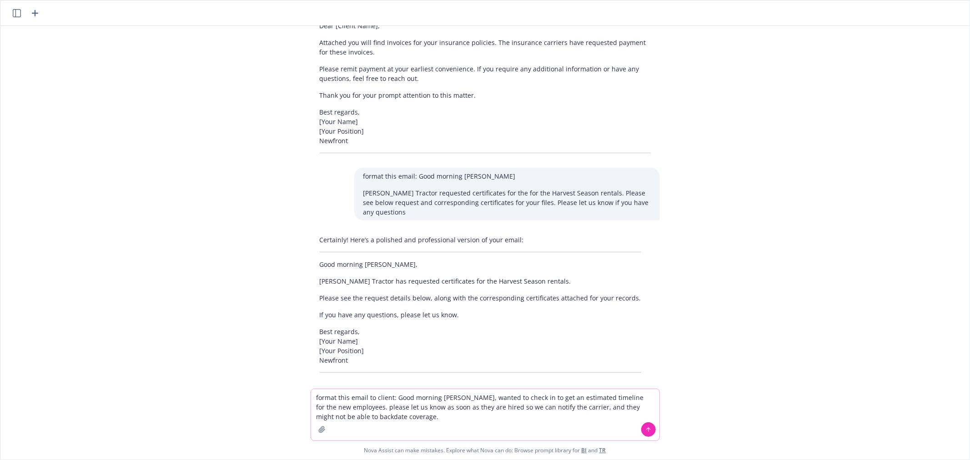
type textarea "format this email to client: Good morning [PERSON_NAME], wanted to check in to …"
click at [646, 433] on button at bounding box center [648, 430] width 15 height 15
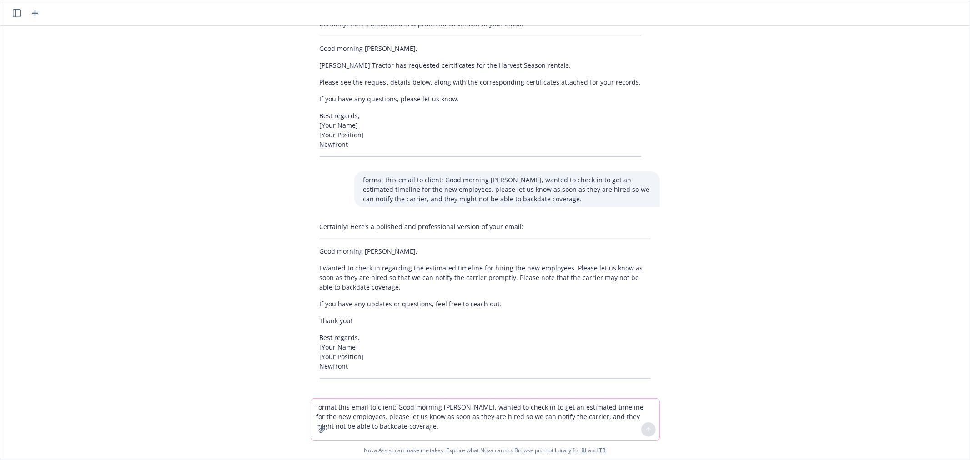
scroll to position [526, 0]
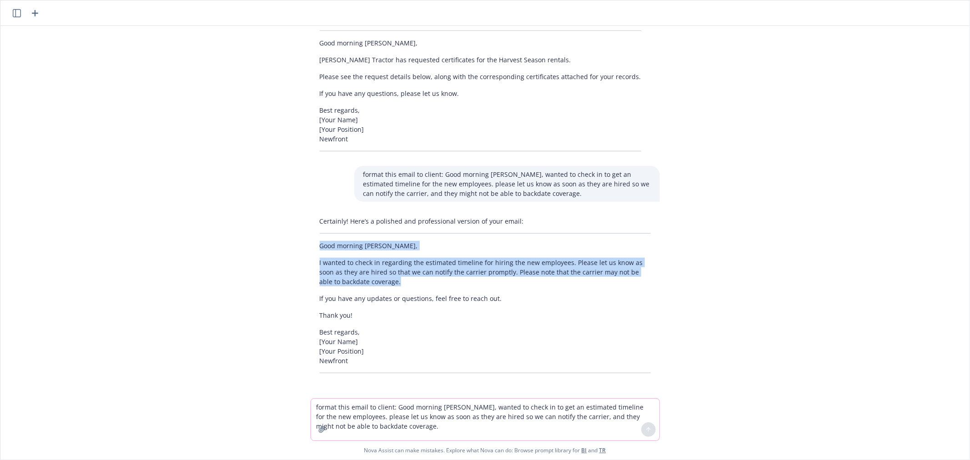
drag, startPoint x: 313, startPoint y: 246, endPoint x: 377, endPoint y: 283, distance: 74.0
click at [377, 283] on div "Certainly! Here’s a polished and professional version of your email: Good morni…" at bounding box center [485, 295] width 349 height 164
copy div "Good morning [PERSON_NAME], I wanted to check in regarding the estimated timeli…"
